Goal: Transaction & Acquisition: Purchase product/service

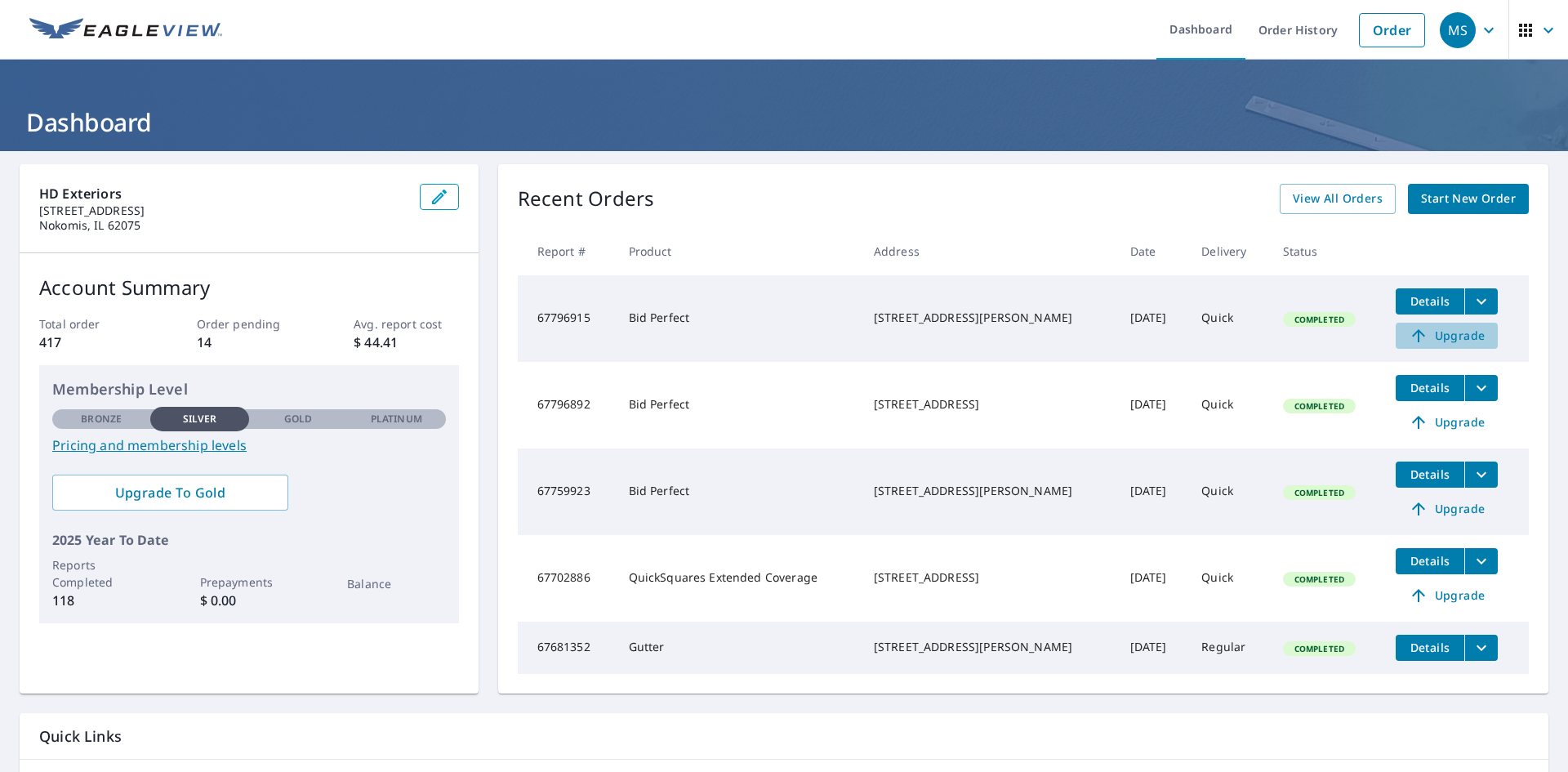
click at [1452, 335] on span "Upgrade" at bounding box center [1446, 336] width 83 height 20
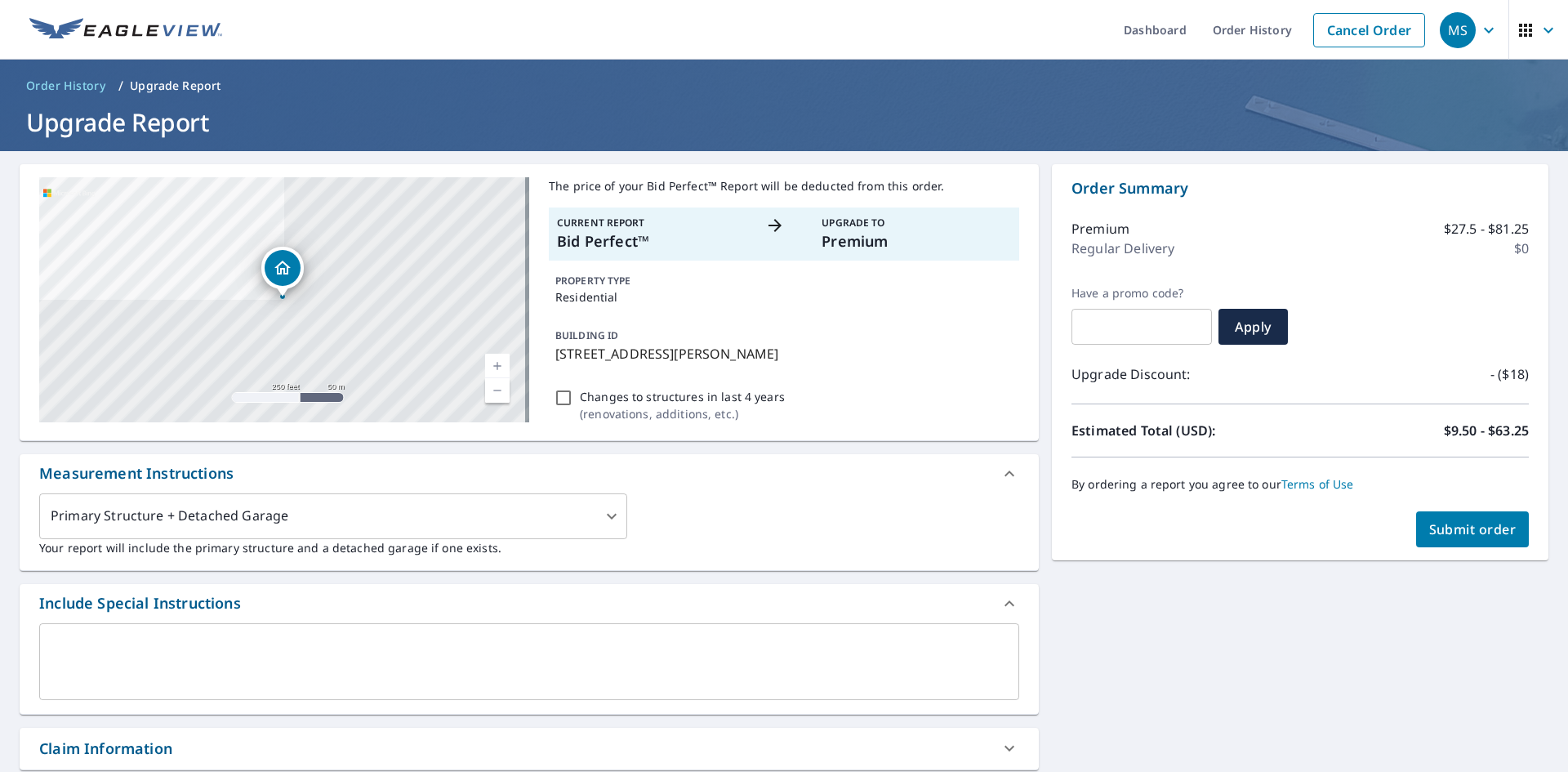
click at [1390, 524] on div "Submit order" at bounding box center [1300, 530] width 457 height 36
click at [1429, 532] on span "Submit order" at bounding box center [1472, 529] width 87 height 18
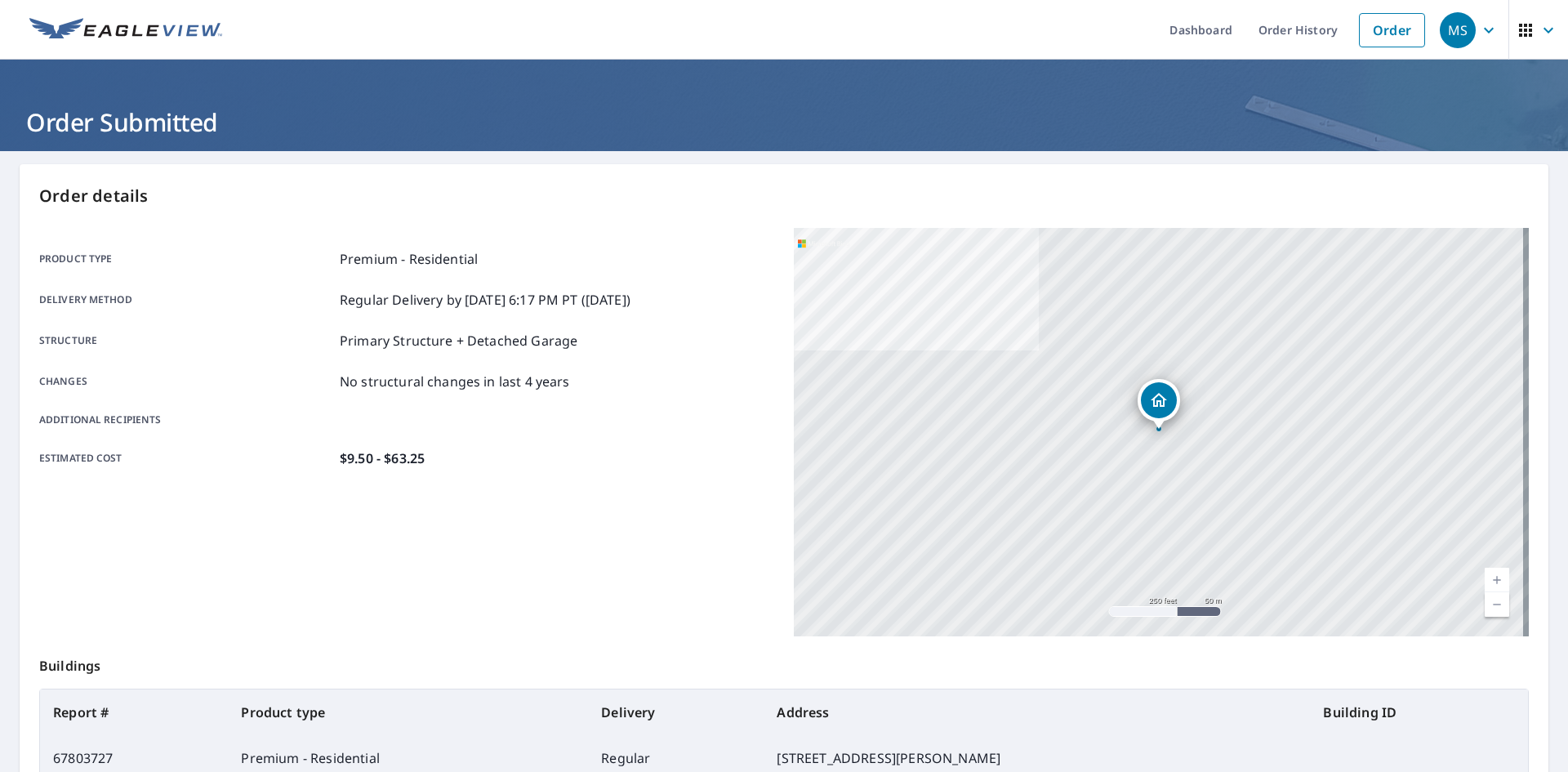
click at [498, 470] on div "Product type Premium - Residential Delivery method Regular Delivery by 10/9/202…" at bounding box center [406, 358] width 735 height 261
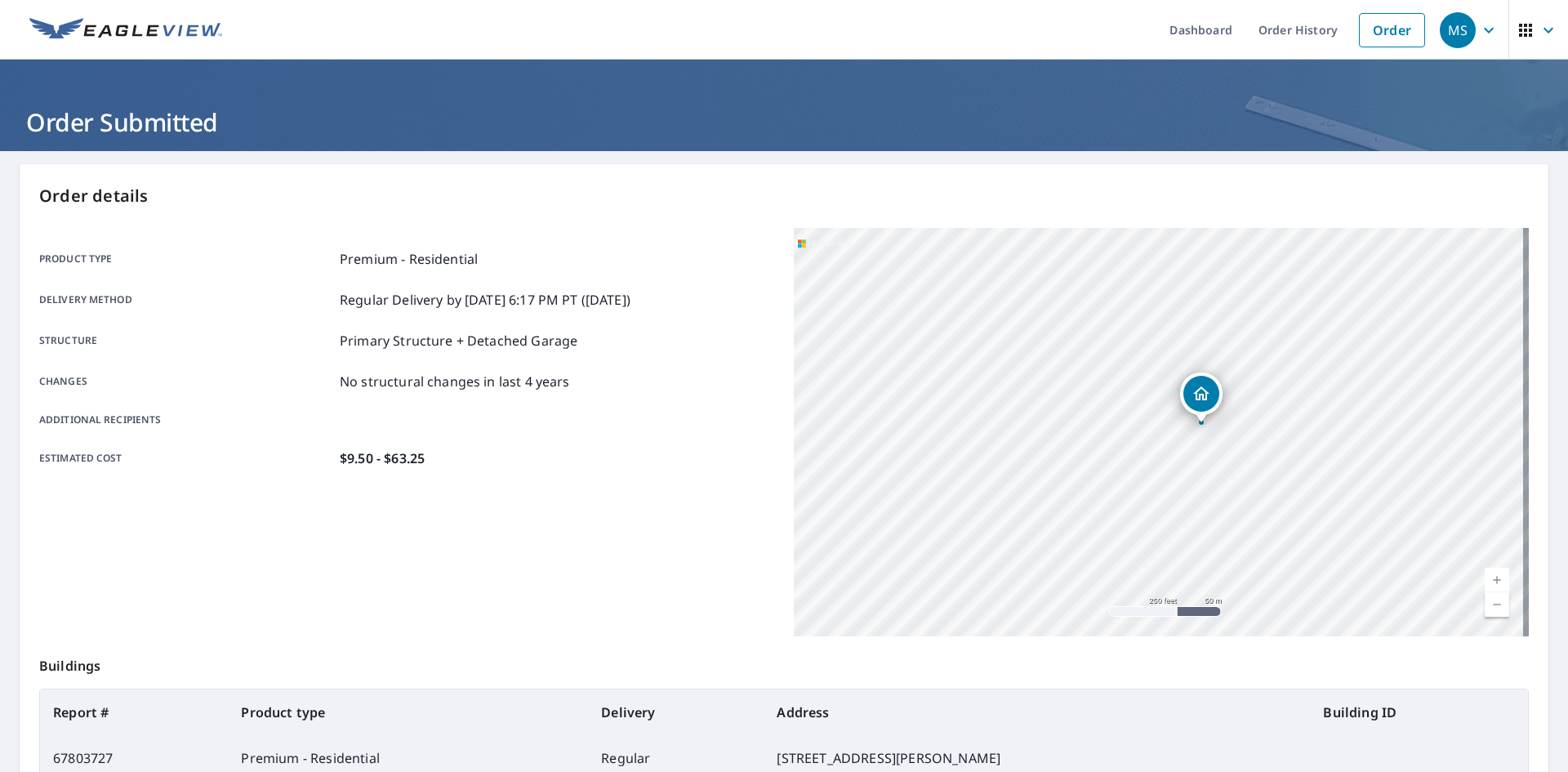
click at [595, 461] on div "Estimated cost $9.50 - $63.25" at bounding box center [406, 458] width 735 height 20
